Goal: Task Accomplishment & Management: Manage account settings

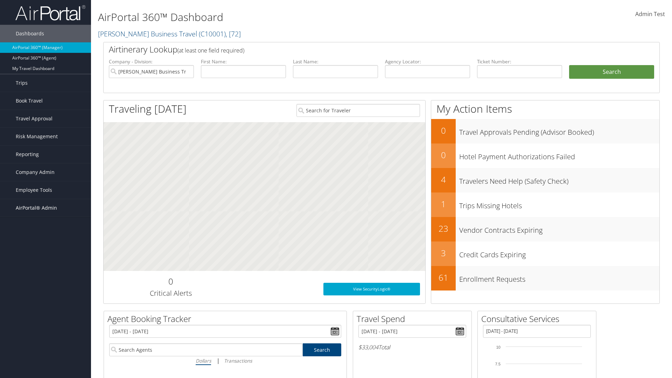
click at [46, 208] on span "AirPortal® Admin" at bounding box center [36, 208] width 41 height 18
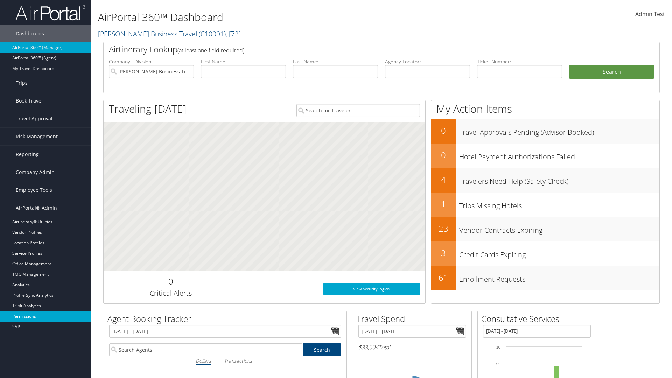
click at [46, 316] on link "Permissions" at bounding box center [45, 316] width 91 height 11
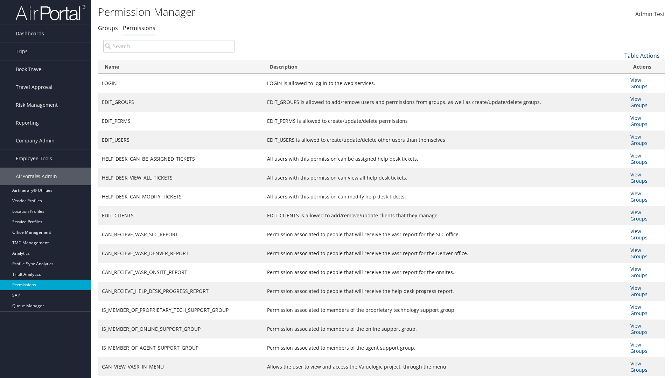
click at [642, 55] on link "Table Actions" at bounding box center [641, 56] width 35 height 8
click at [619, 66] on link "New Record" at bounding box center [619, 67] width 92 height 12
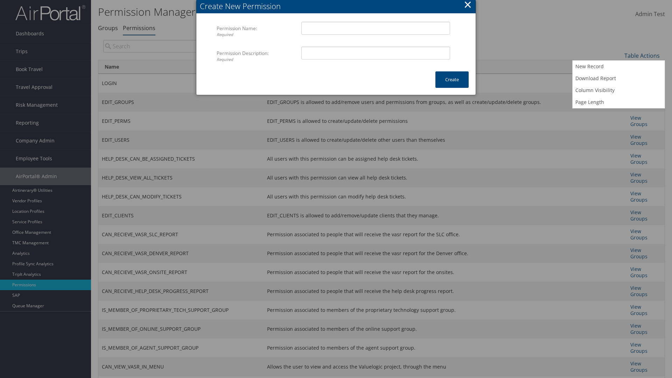
click at [468, 6] on button "×" at bounding box center [468, 5] width 8 height 14
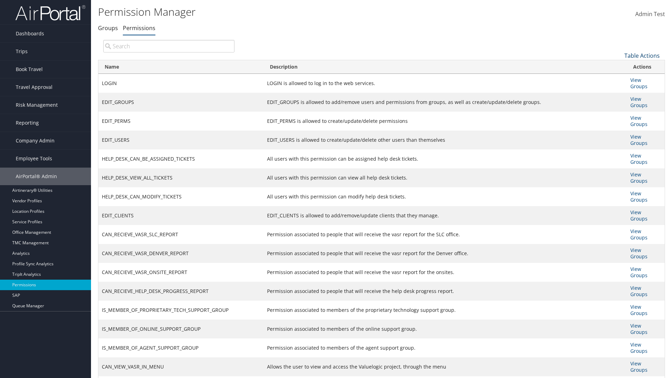
click at [642, 55] on link "Table Actions" at bounding box center [641, 56] width 35 height 8
click at [619, 67] on link "Name" at bounding box center [619, 67] width 92 height 12
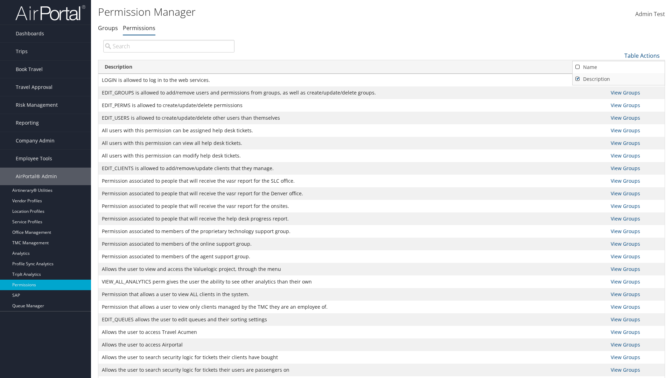
click at [619, 79] on link "Description" at bounding box center [619, 79] width 92 height 12
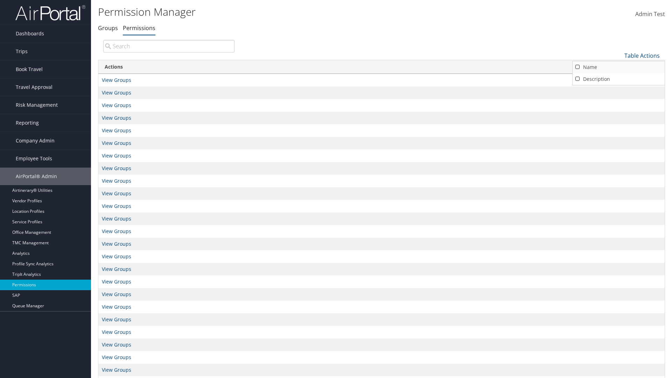
click at [619, 67] on link "Name" at bounding box center [619, 67] width 92 height 12
click at [619, 79] on link "Description" at bounding box center [619, 79] width 92 height 12
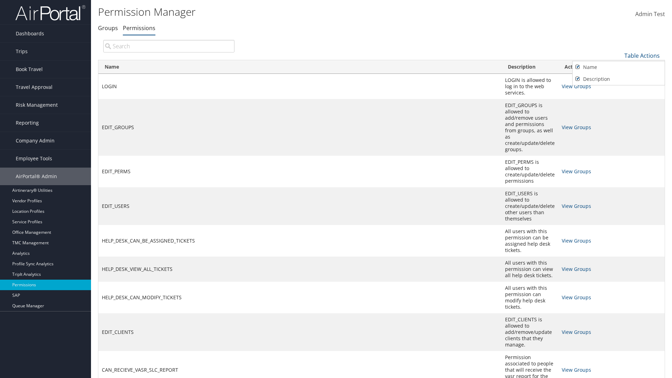
click at [336, 189] on div at bounding box center [336, 189] width 672 height 378
click at [642, 55] on link "Table Actions" at bounding box center [641, 56] width 35 height 8
click at [619, 102] on link "Page Length" at bounding box center [619, 102] width 92 height 12
click at [642, 55] on link "Table Actions" at bounding box center [641, 56] width 35 height 8
click at [619, 102] on link "Page Length" at bounding box center [619, 102] width 92 height 12
